Goal: Transaction & Acquisition: Purchase product/service

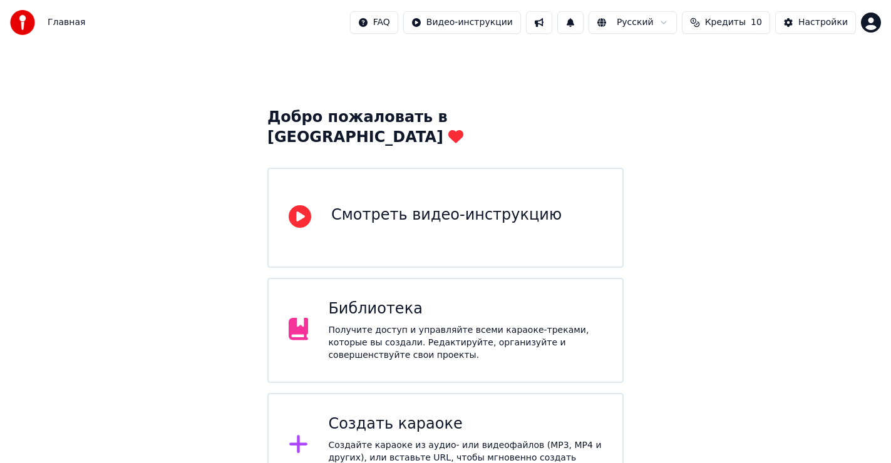
scroll to position [28, 0]
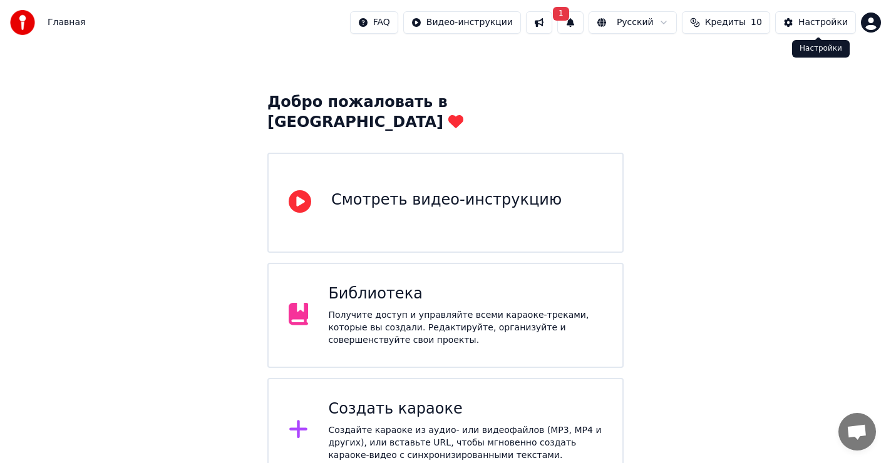
click at [814, 26] on div "Настройки" at bounding box center [823, 22] width 49 height 13
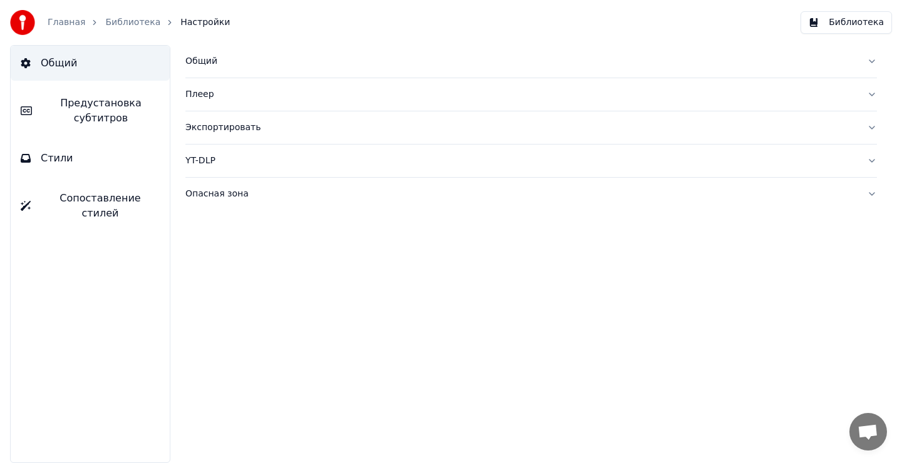
click at [125, 23] on link "Библиотека" at bounding box center [132, 22] width 55 height 13
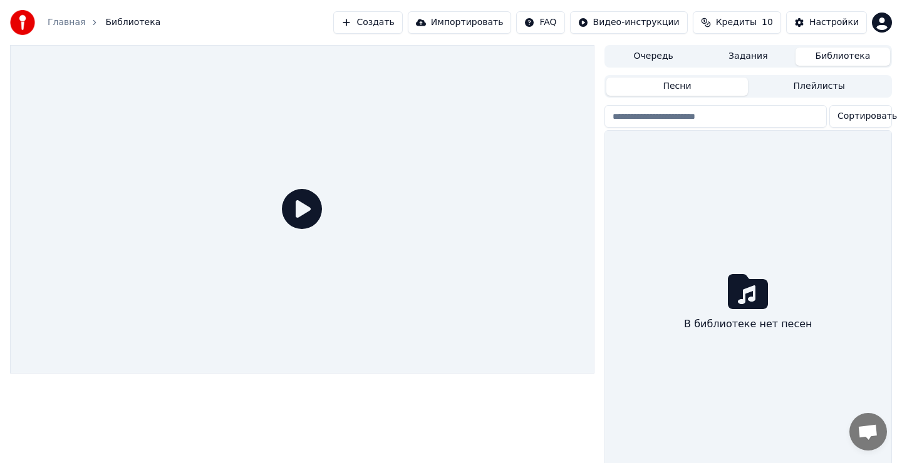
click at [66, 21] on link "Главная" at bounding box center [67, 22] width 38 height 13
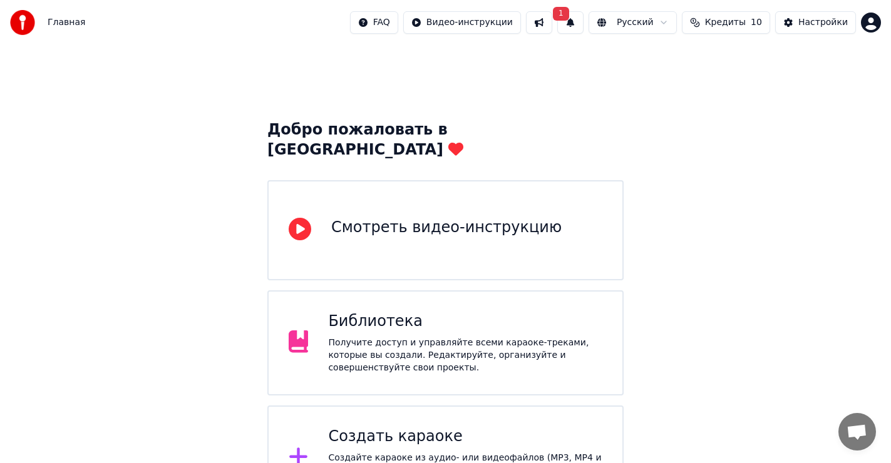
click at [569, 14] on span "1" at bounding box center [561, 14] width 16 height 14
click at [746, 22] on span "Кредиты" at bounding box center [725, 22] width 41 height 13
click at [732, 119] on button "Обновить" at bounding box center [735, 116] width 76 height 23
click at [668, 60] on th "Пополнить" at bounding box center [655, 59] width 60 height 25
click at [665, 81] on td "250" at bounding box center [655, 83] width 60 height 23
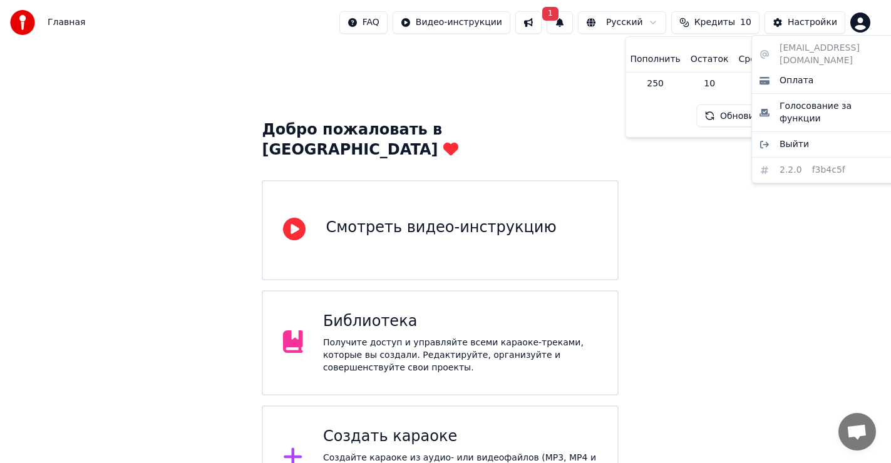
click at [871, 24] on html "Главная FAQ Видео-инструкции 1 Русский Кредиты 10 Настройки Добро пожаловать в …" at bounding box center [445, 255] width 891 height 511
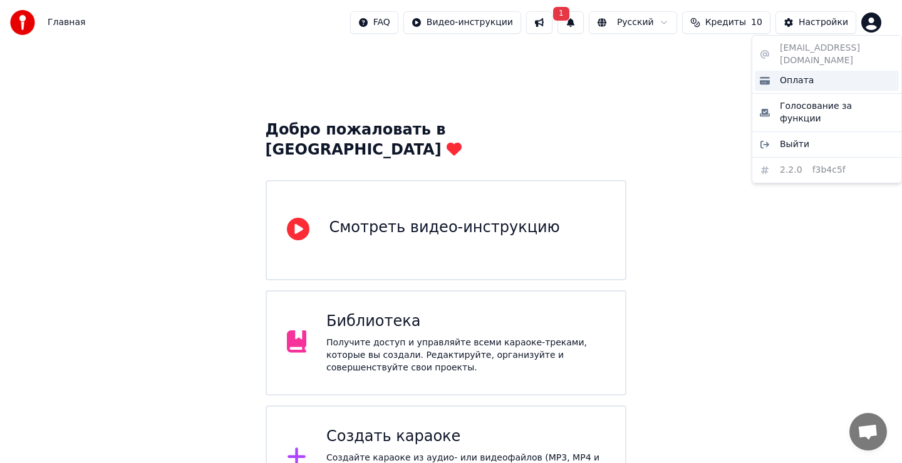
click at [795, 75] on span "Оплата" at bounding box center [797, 81] width 34 height 13
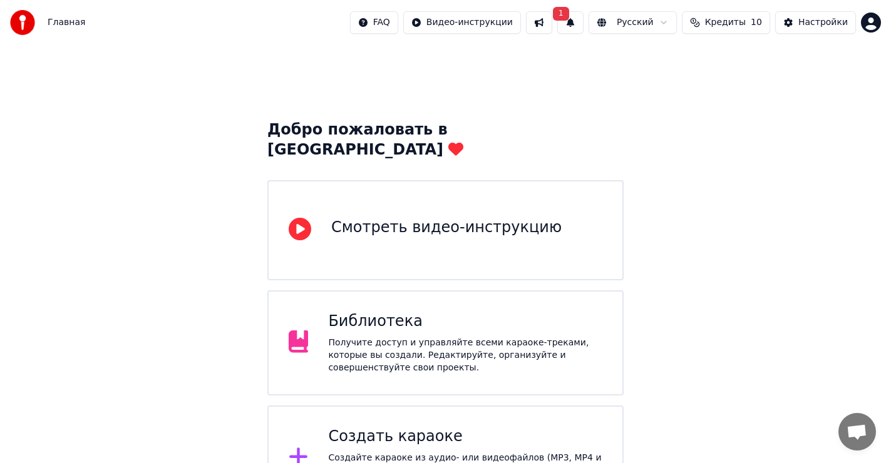
click at [24, 21] on img at bounding box center [22, 22] width 25 height 25
click at [61, 25] on span "Главная" at bounding box center [67, 22] width 38 height 13
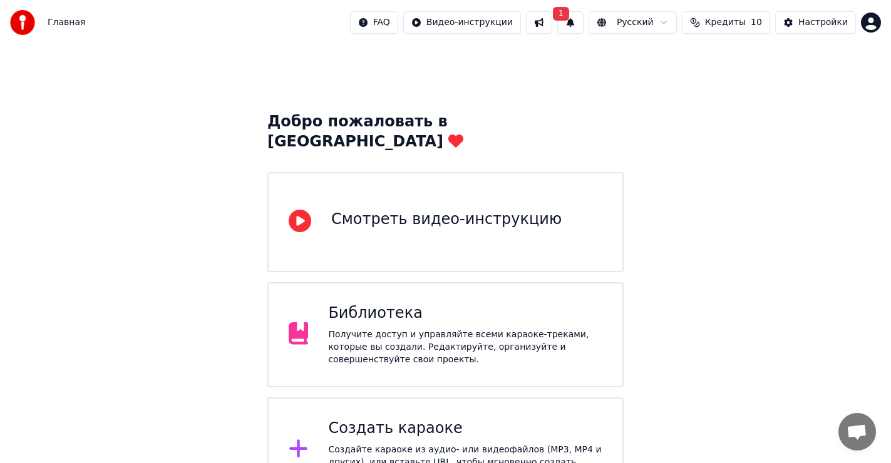
scroll to position [28, 0]
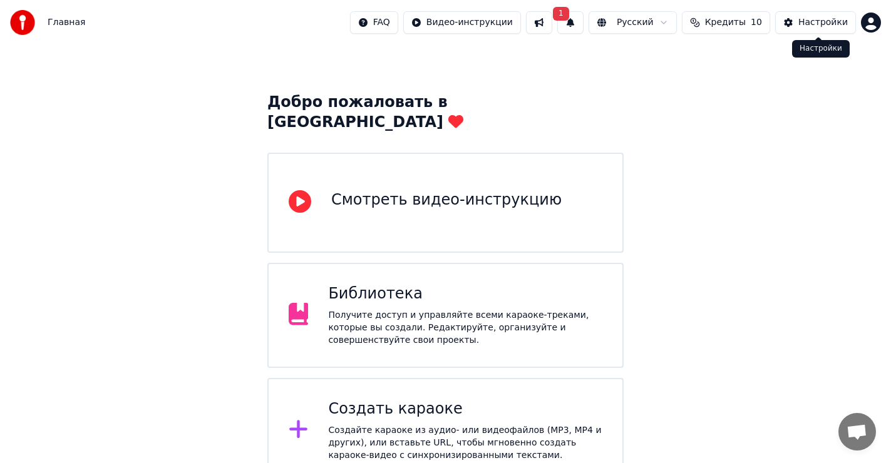
click at [869, 21] on html "Главная FAQ Видео-инструкции 1 Русский Кредиты 10 Настройки Добро пожаловать в …" at bounding box center [445, 227] width 891 height 511
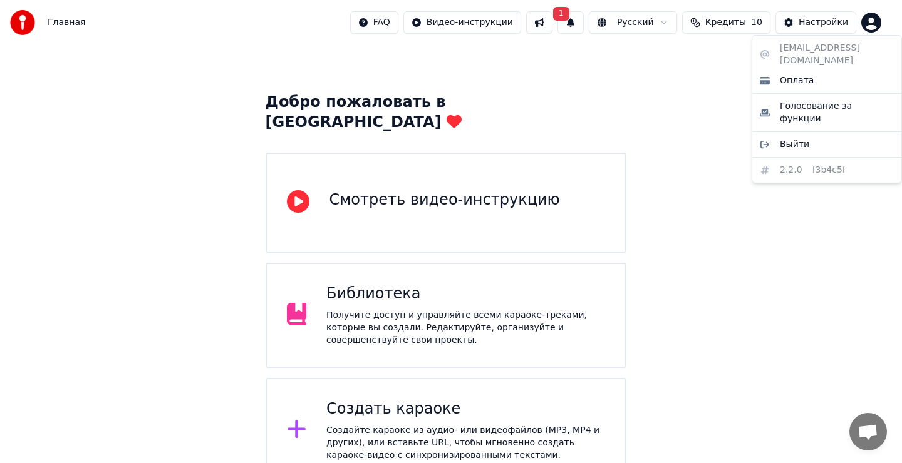
click at [666, 106] on html "Главная FAQ Видео-инструкции 1 Русский Кредиты 10 Настройки Добро пожаловать в …" at bounding box center [451, 227] width 902 height 511
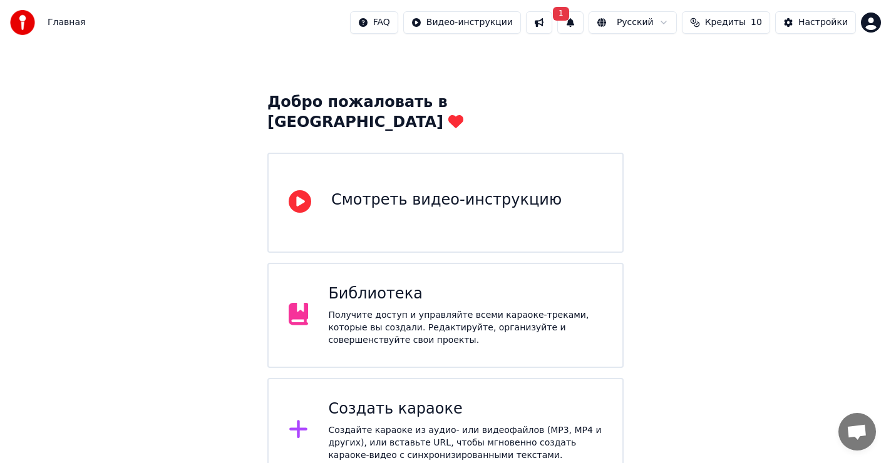
click at [569, 12] on span "1" at bounding box center [561, 14] width 16 height 14
click at [552, 27] on button at bounding box center [539, 22] width 26 height 23
click at [569, 9] on span "1" at bounding box center [561, 14] width 16 height 14
click at [671, 66] on button "Обновить" at bounding box center [681, 62] width 66 height 23
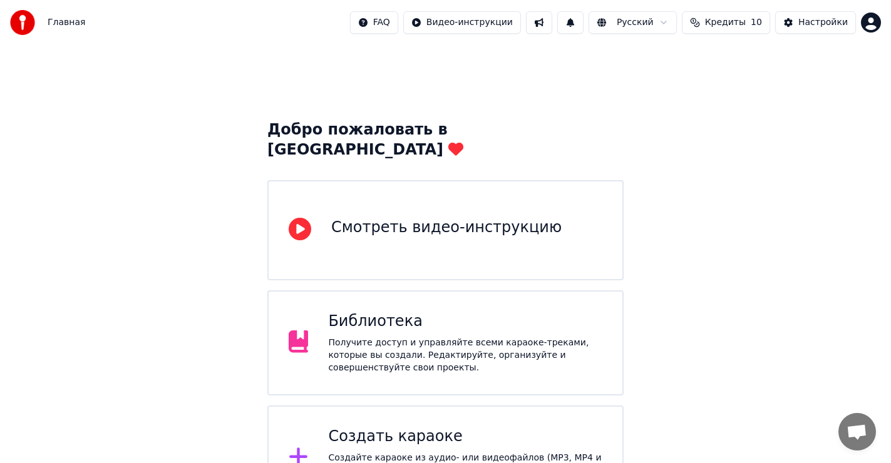
click at [552, 22] on button at bounding box center [539, 22] width 26 height 23
drag, startPoint x: 448, startPoint y: 91, endPoint x: 461, endPoint y: 79, distance: 17.7
click at [448, 90] on div "Добро пожаловать в Youka Смотреть видео-инструкцию Библиотека Получите доступ и…" at bounding box center [445, 278] width 891 height 466
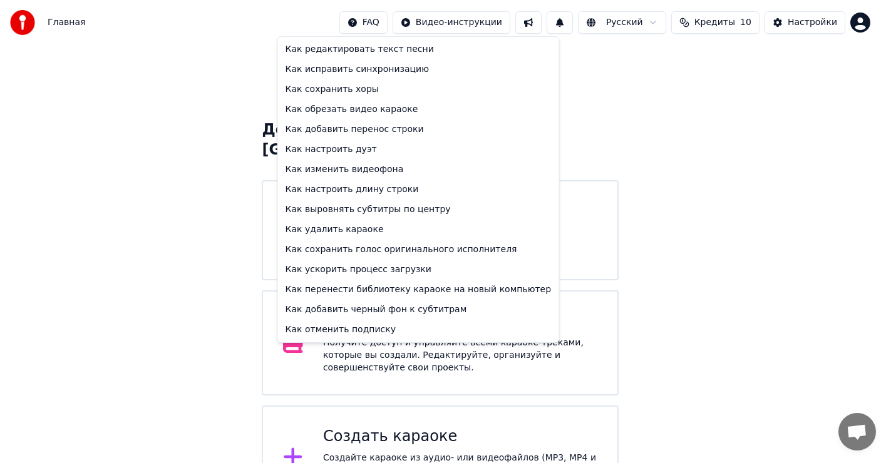
click at [406, 26] on html "Главная FAQ Видео-инструкции Русский Кредиты 10 Настройки Добро пожаловать в Yo…" at bounding box center [445, 255] width 891 height 511
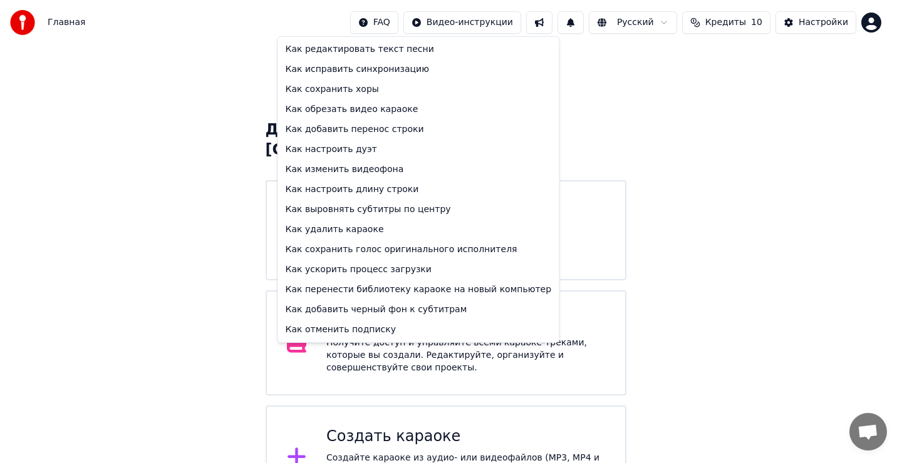
drag, startPoint x: 127, startPoint y: 48, endPoint x: 155, endPoint y: 43, distance: 28.5
click at [128, 47] on html "Главная FAQ Видео-инструкции Русский Кредиты 10 Настройки Добро пожаловать в Yo…" at bounding box center [451, 255] width 902 height 511
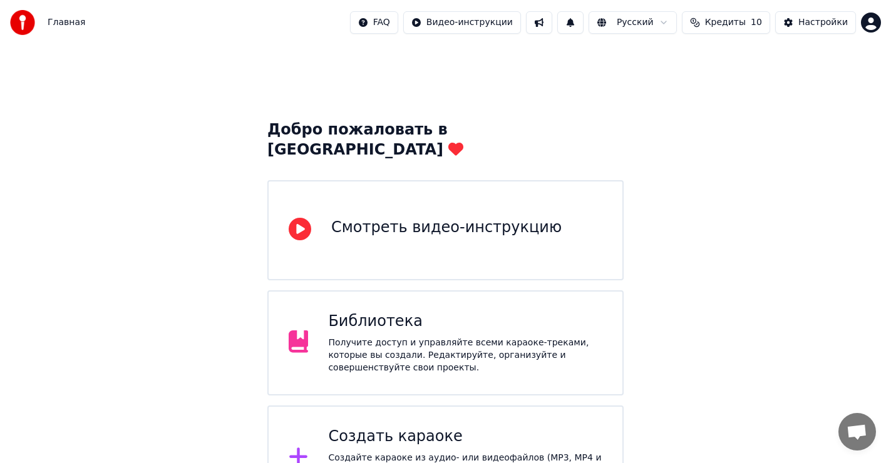
click at [746, 21] on span "Кредиты" at bounding box center [725, 22] width 41 height 13
click at [665, 83] on td "250" at bounding box center [655, 83] width 60 height 23
click at [671, 57] on th "Пополнить" at bounding box center [655, 59] width 60 height 25
click at [813, 16] on button "Настройки" at bounding box center [815, 22] width 81 height 23
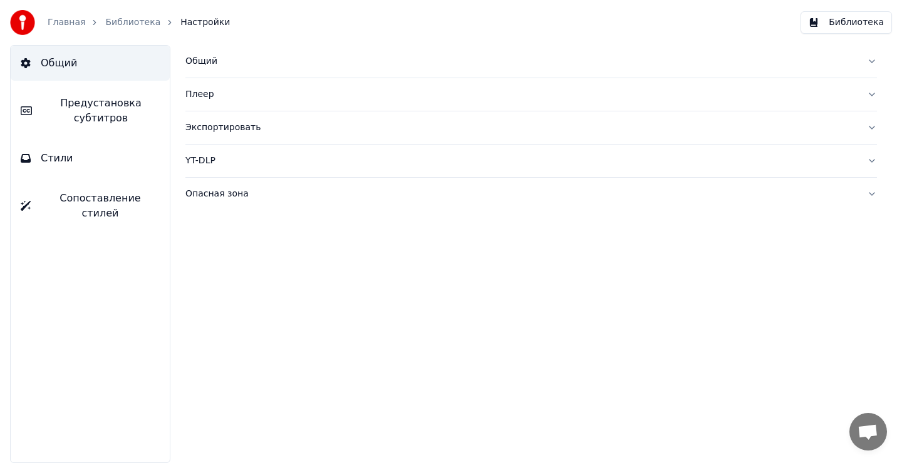
click at [870, 436] on span "Открытый чат" at bounding box center [867, 434] width 21 height 18
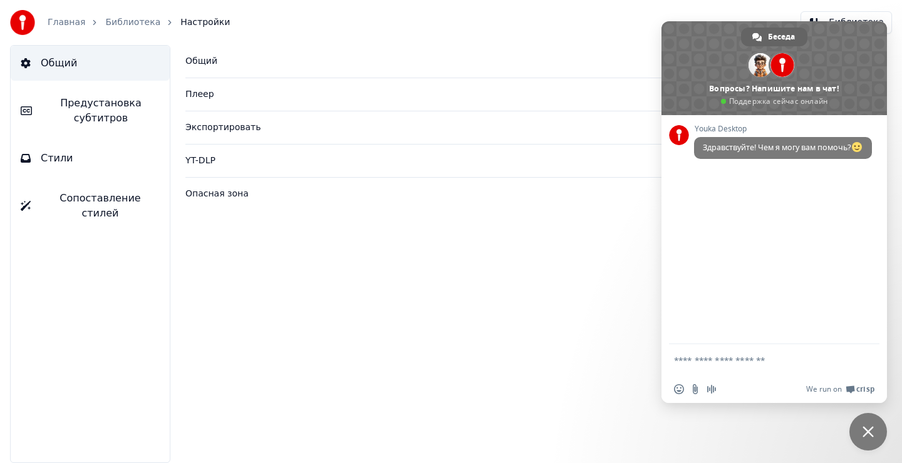
click at [57, 27] on link "Главная" at bounding box center [67, 22] width 38 height 13
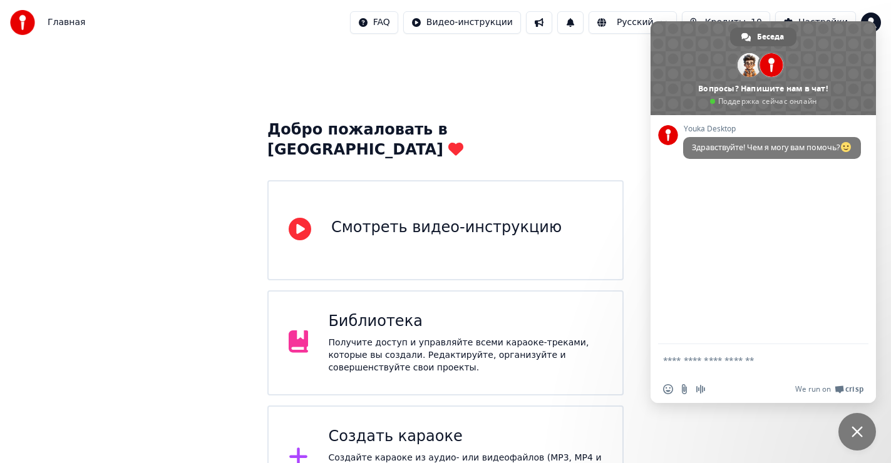
click at [566, 90] on div "Добро пожаловать в Youka Смотреть видео-инструкцию Библиотека Получите доступ и…" at bounding box center [445, 278] width 891 height 466
click at [864, 433] on span "Закрыть чат" at bounding box center [858, 432] width 38 height 38
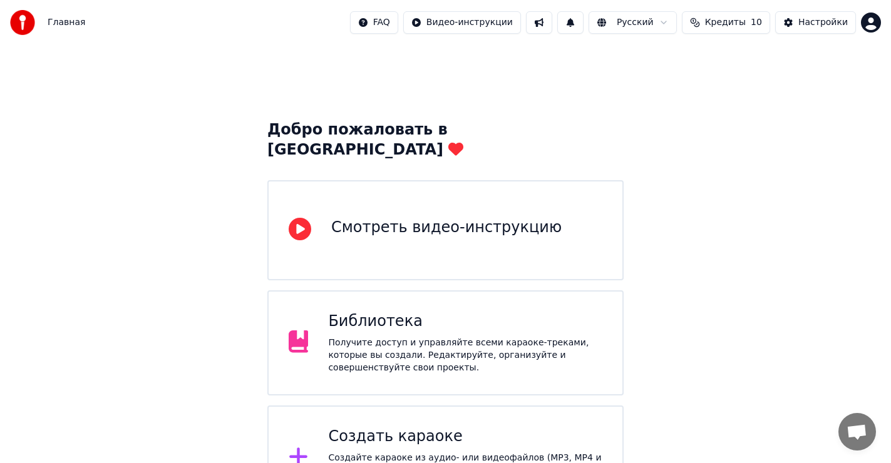
click at [441, 430] on div "Создать караоке Создайте караоке из аудио- или видеофайлов (MP3, MP4 и других),…" at bounding box center [465, 458] width 274 height 63
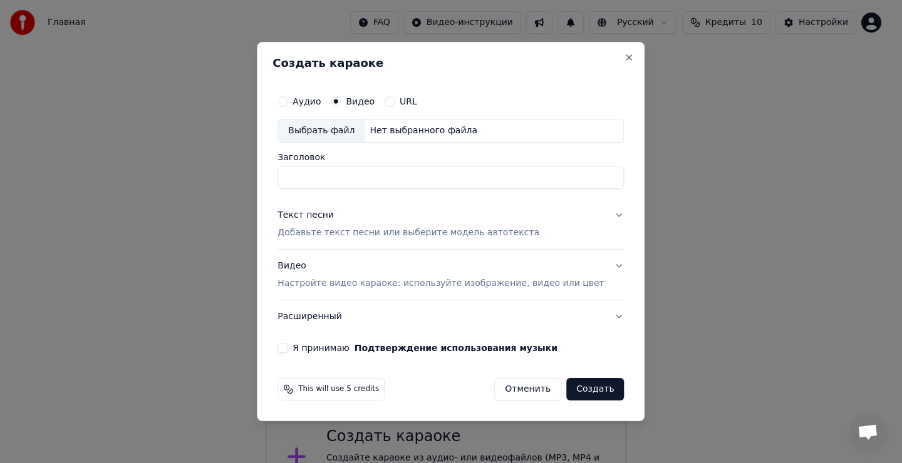
click at [520, 386] on button "Отменить" at bounding box center [527, 389] width 67 height 23
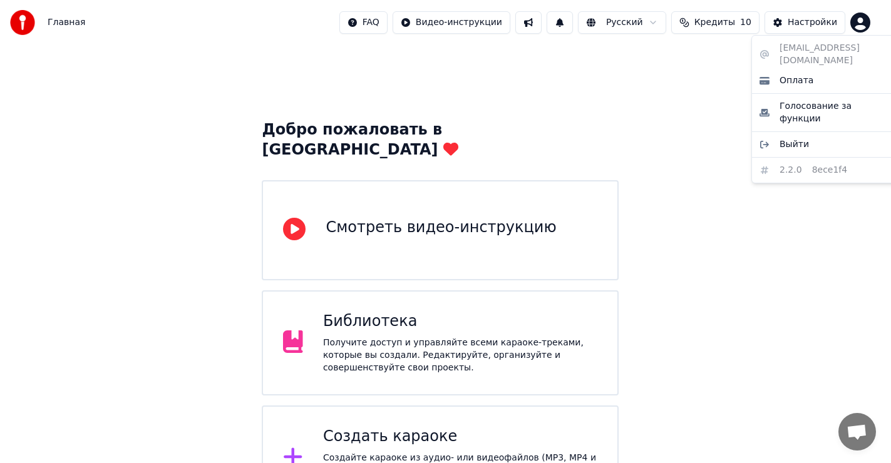
click at [871, 23] on html "Главная FAQ Видео-инструкции Русский Кредиты 10 Настройки Добро пожаловать в Yo…" at bounding box center [445, 255] width 891 height 511
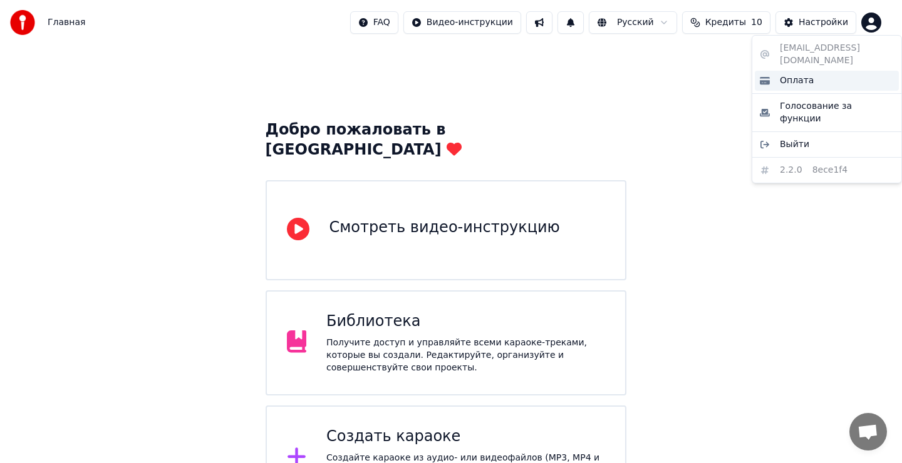
click at [785, 75] on span "Оплата" at bounding box center [797, 81] width 34 height 13
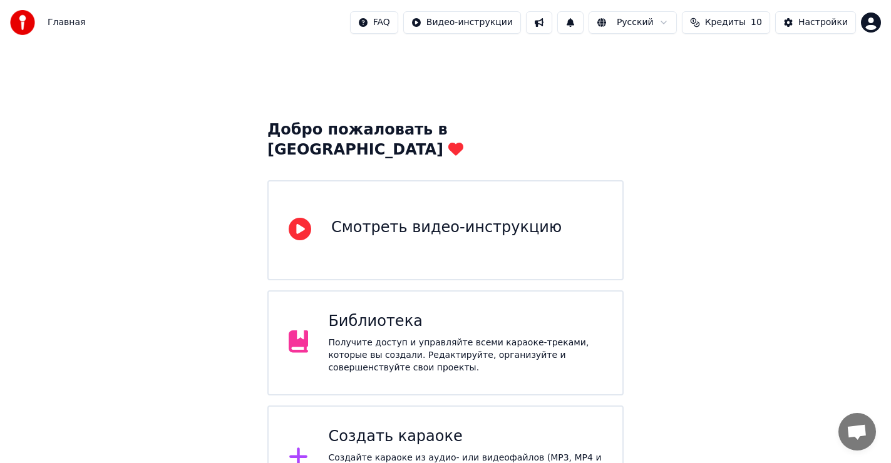
click at [408, 24] on html "Главная FAQ Видео-инструкции Русский Кредиты 10 Настройки Добро пожаловать в Yo…" at bounding box center [445, 255] width 891 height 511
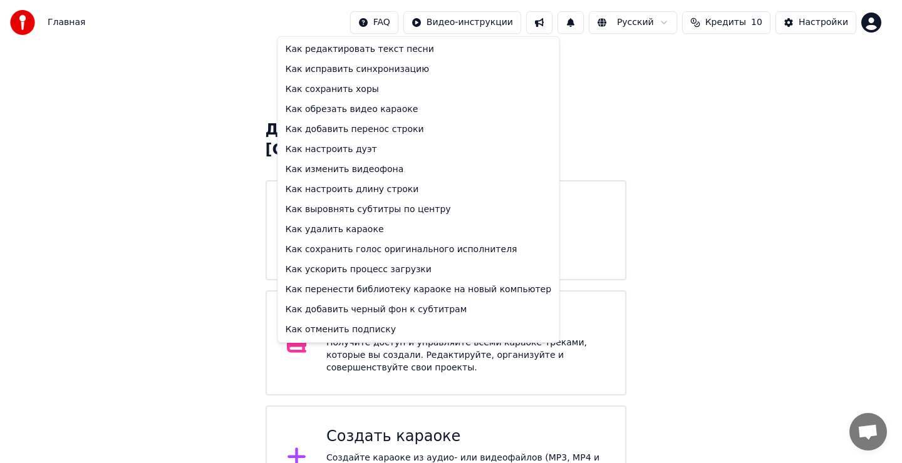
click at [475, 22] on html "Главная FAQ Видео-инструкции Русский Кредиты 10 Настройки Добро пожаловать в Yo…" at bounding box center [451, 255] width 902 height 511
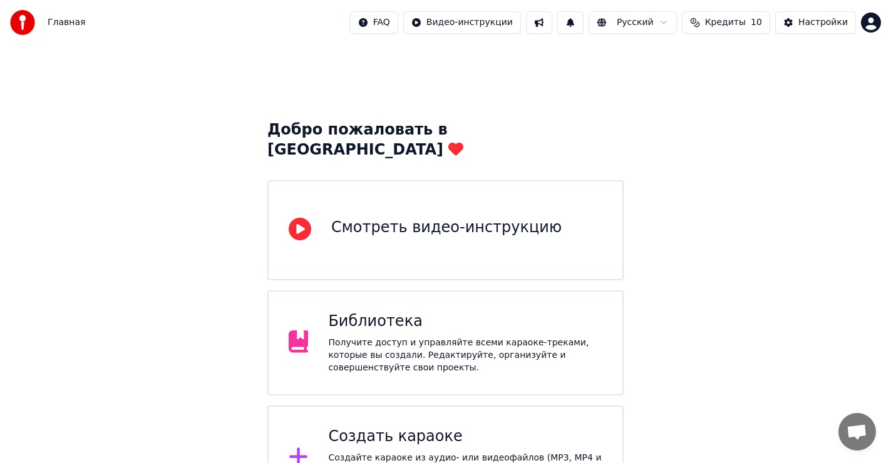
click at [475, 22] on html "Главная FAQ Видео-инструкции Русский Кредиты 10 Настройки Добро пожаловать в Yo…" at bounding box center [445, 255] width 891 height 511
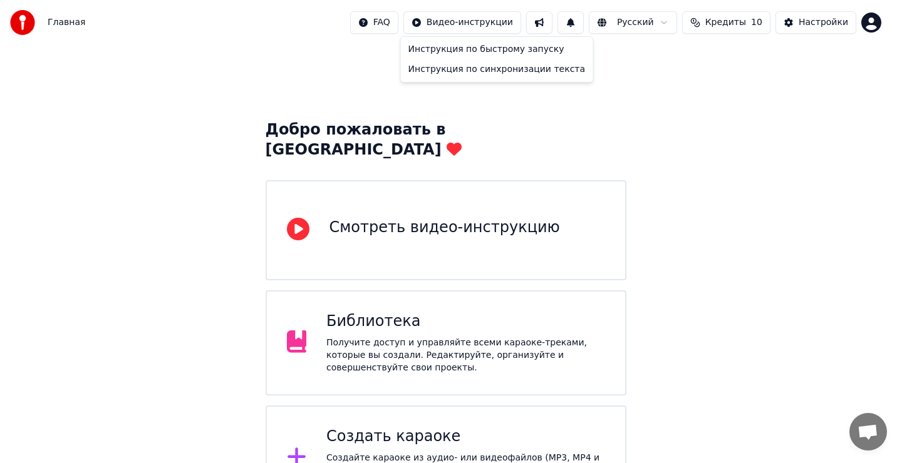
click at [562, 22] on html "Главная FAQ Видео-инструкции Русский Кредиты 10 Настройки Добро пожаловать в Yo…" at bounding box center [451, 255] width 902 height 511
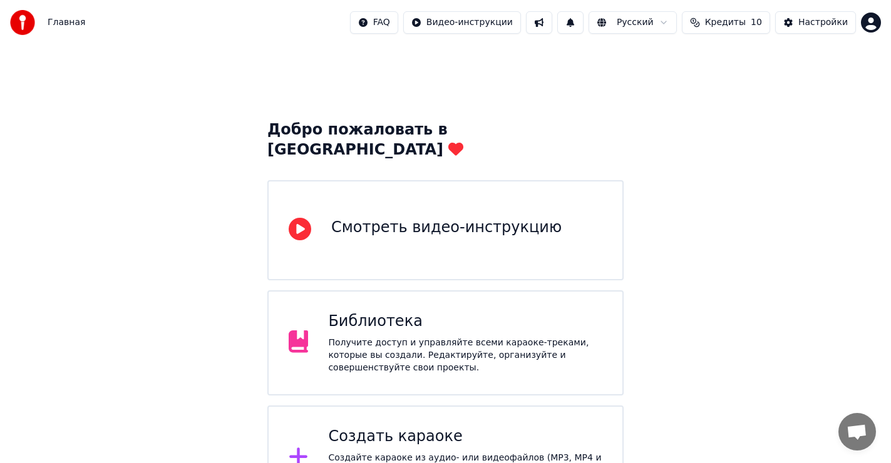
click at [552, 22] on button at bounding box center [539, 22] width 26 height 23
drag, startPoint x: 520, startPoint y: 53, endPoint x: 529, endPoint y: 50, distance: 9.3
click at [524, 52] on div "Добро пожаловать в Youka Смотреть видео-инструкцию Библиотека Получите доступ и…" at bounding box center [445, 278] width 891 height 466
click at [584, 23] on button at bounding box center [570, 22] width 26 height 23
drag, startPoint x: 610, startPoint y: 79, endPoint x: 639, endPoint y: 43, distance: 46.4
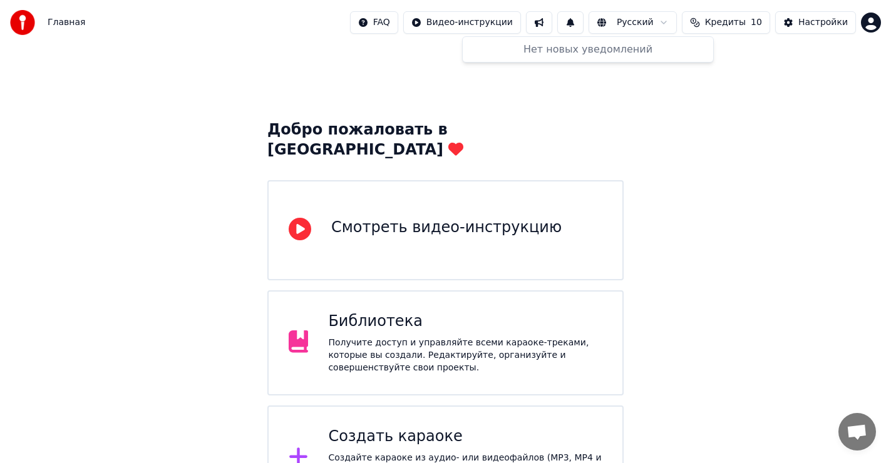
click at [612, 77] on div "Добро пожаловать в Youka Смотреть видео-инструкцию Библиотека Получите доступ и…" at bounding box center [445, 278] width 891 height 466
click at [678, 21] on html "Главная FAQ Видео-инструкции Русский Кредиты 10 Настройки Добро пожаловать в Yo…" at bounding box center [445, 255] width 891 height 511
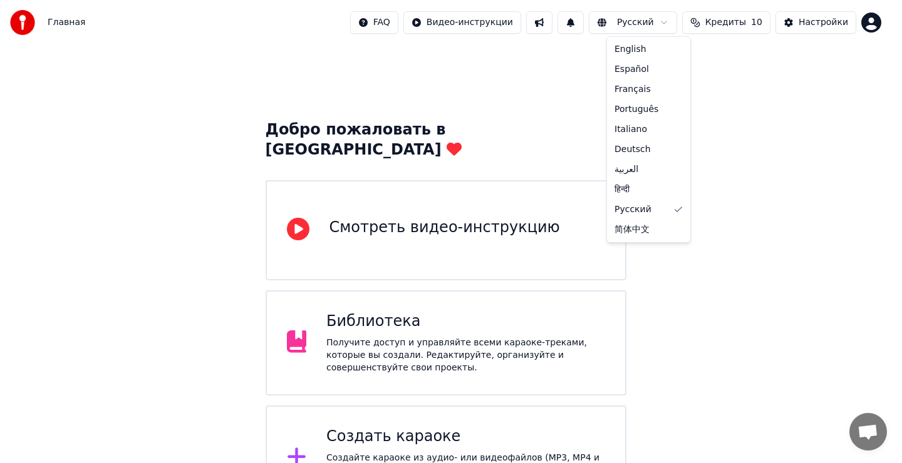
click at [747, 23] on html "Главная FAQ Видео-инструкции Русский Кредиты 10 Настройки Добро пожаловать в Yo…" at bounding box center [451, 255] width 902 height 511
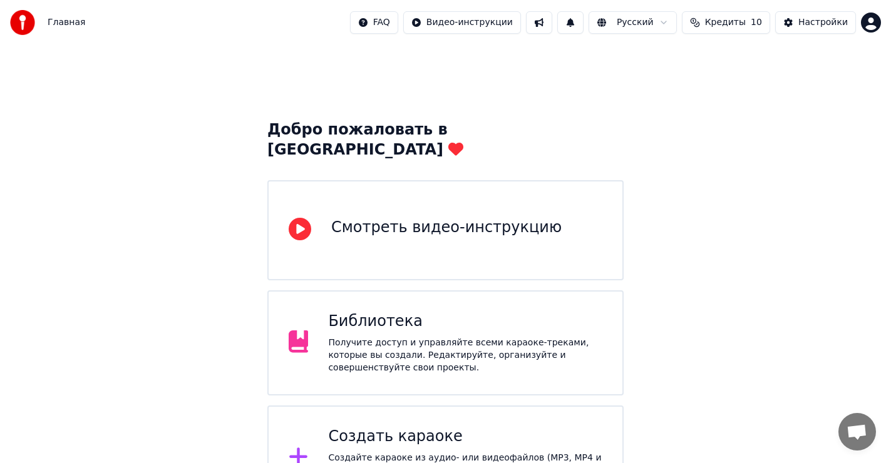
click at [746, 23] on span "Кредиты" at bounding box center [725, 22] width 41 height 13
click at [820, 26] on div "Настройки" at bounding box center [823, 22] width 49 height 13
click at [879, 22] on html "Главная FAQ Видео-инструкции Русский Кредиты 10 Настройки Добро пожаловать в Yo…" at bounding box center [445, 255] width 891 height 511
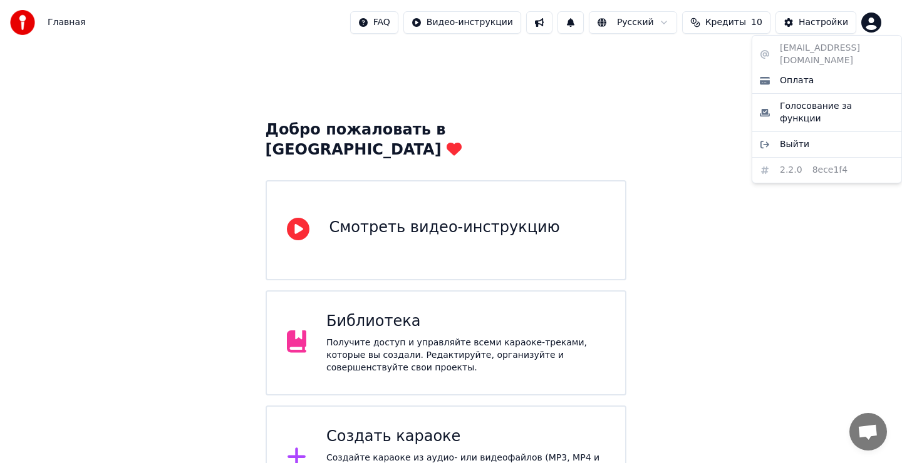
drag, startPoint x: 884, startPoint y: 46, endPoint x: 798, endPoint y: 44, distance: 85.8
click at [798, 44] on div "dzhonmakkao@gmail.com Оплата Голосование за функции Выйти 2.2.0 8ece1f4" at bounding box center [827, 109] width 150 height 148
click at [743, 20] on html "Главная FAQ Видео-инструкции Русский Кредиты 10 Настройки Добро пожаловать в Yo…" at bounding box center [451, 255] width 902 height 511
